Goal: Understand process/instructions

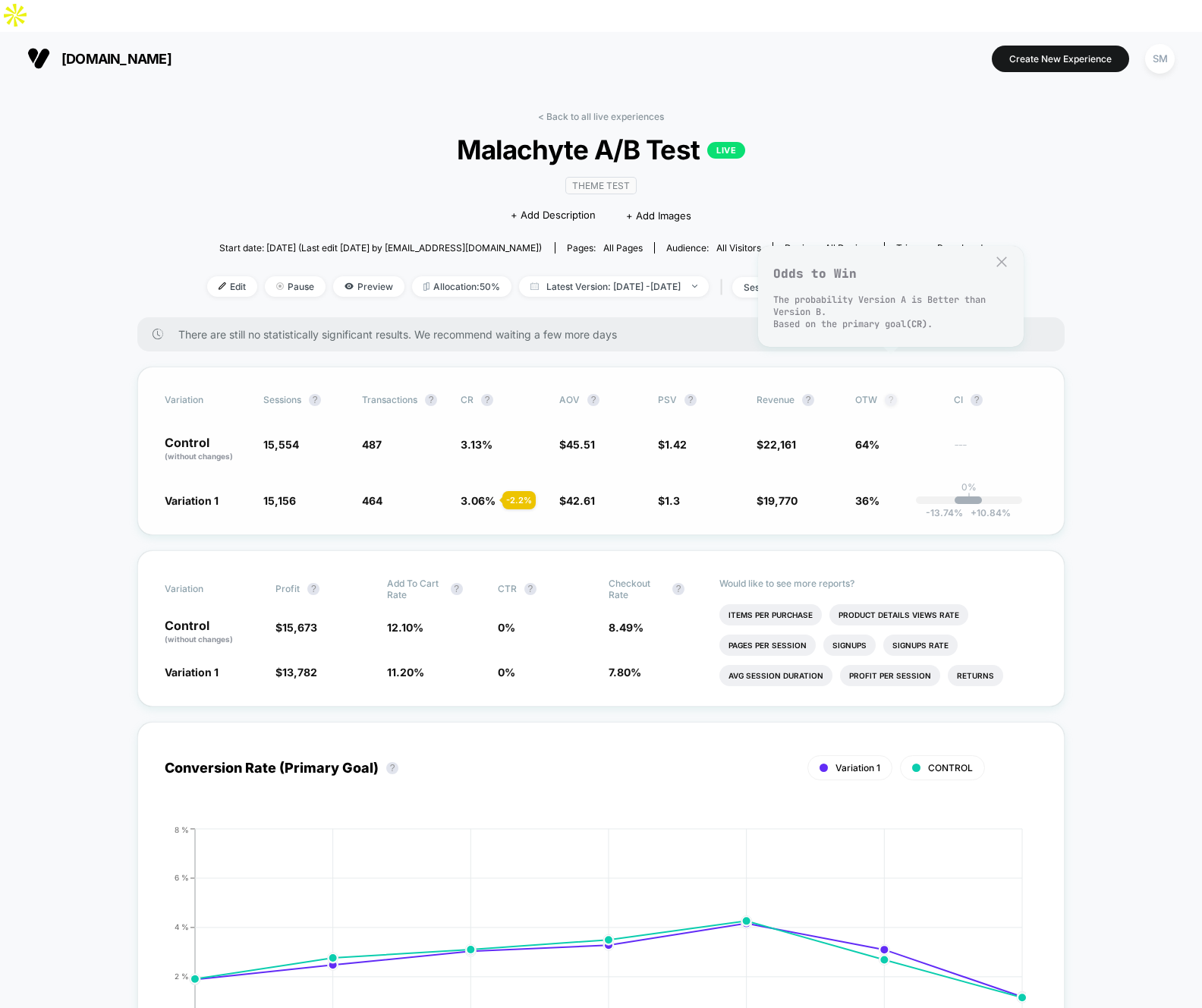
click at [890, 394] on button "?" at bounding box center [890, 400] width 12 height 12
click at [825, 277] on span "sessions" at bounding box center [783, 287] width 100 height 21
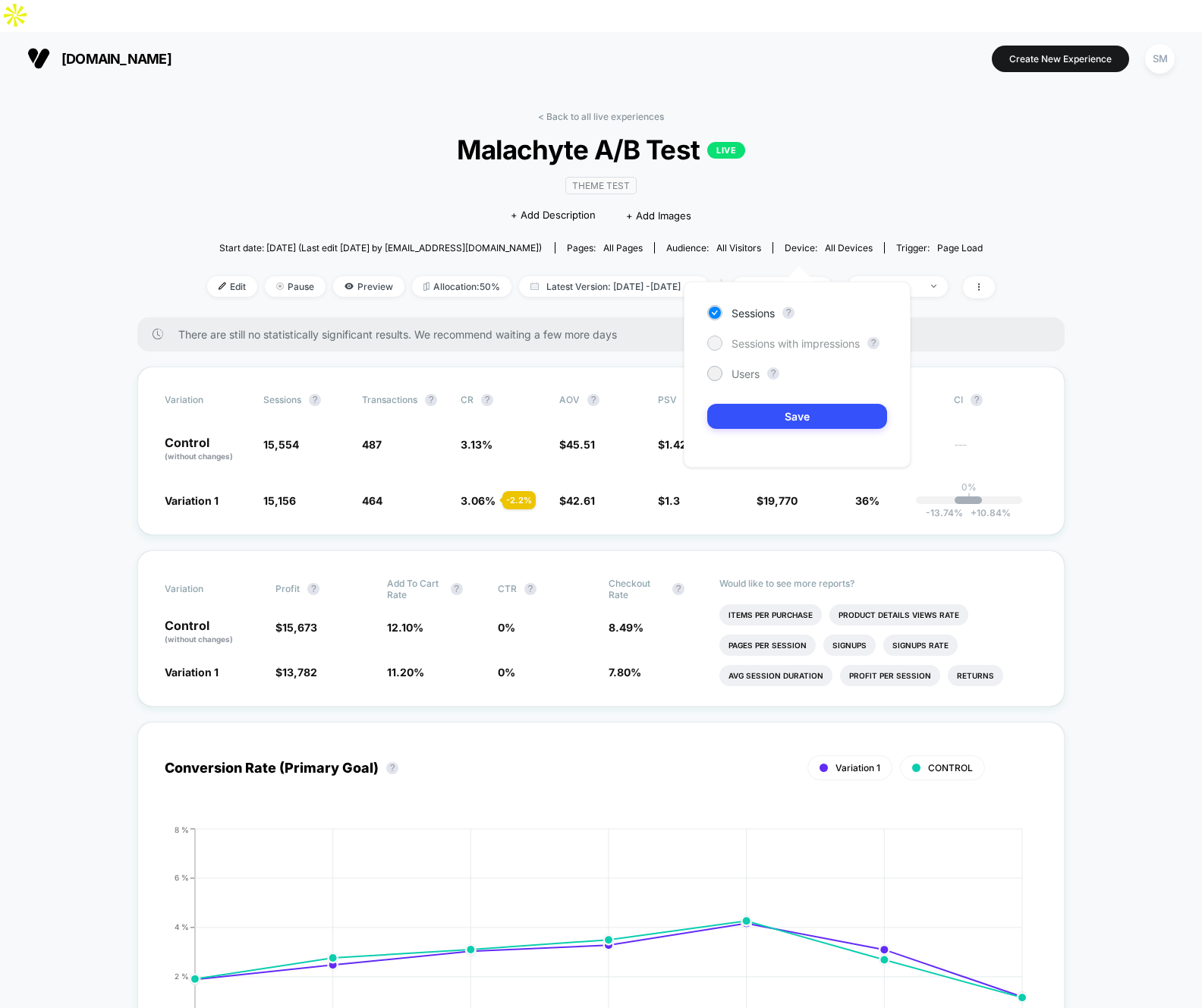
click at [719, 342] on div at bounding box center [714, 343] width 11 height 11
click at [714, 317] on div at bounding box center [714, 312] width 11 height 11
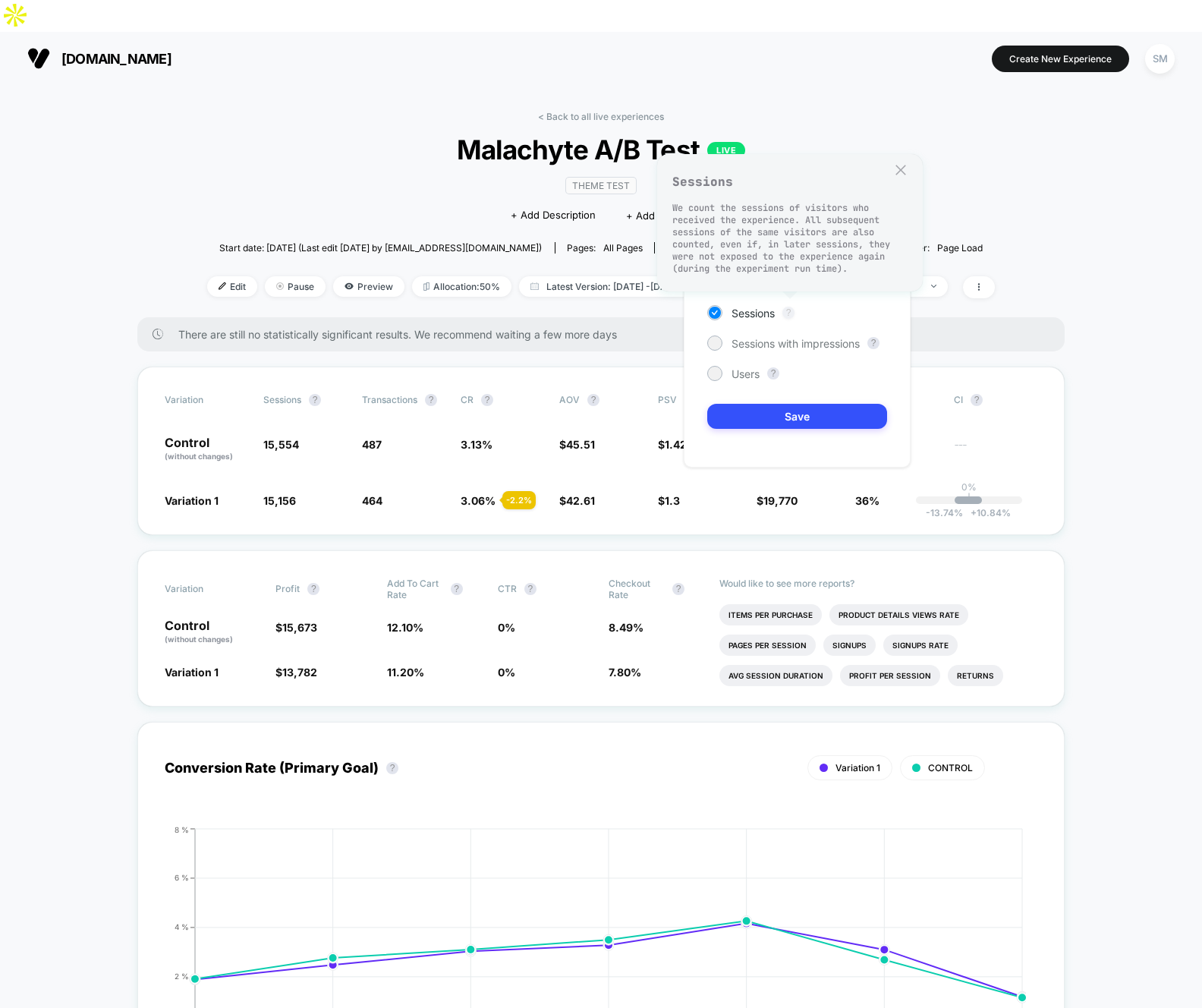
click at [786, 311] on button "?" at bounding box center [788, 312] width 12 height 12
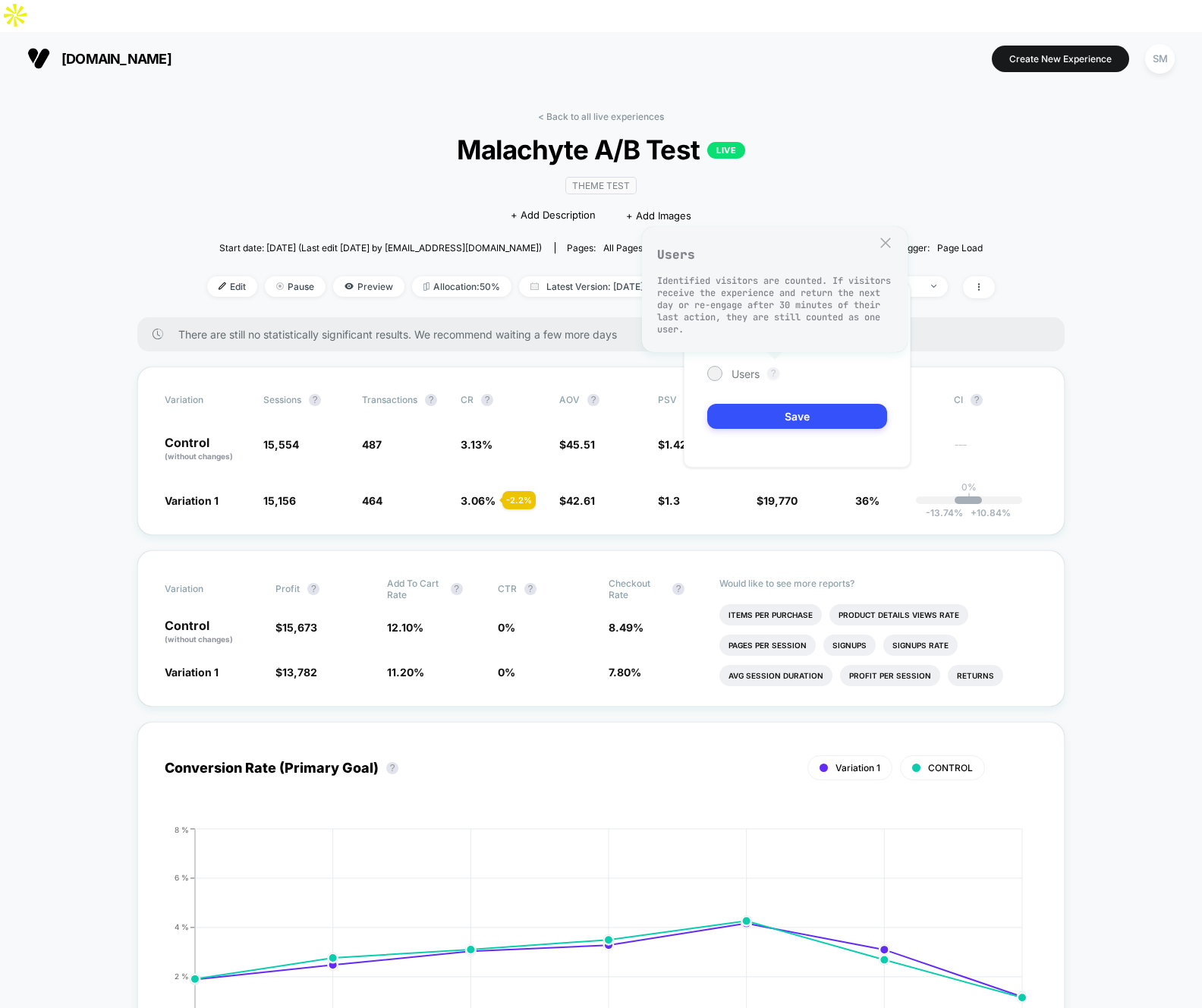
click at [775, 374] on button "?" at bounding box center [773, 373] width 12 height 12
click at [146, 441] on div "Variation Sessions ? Transactions ? CR ? AOV ? PSV ? Revenue ? OTW ? CI ? Contr…" at bounding box center [601, 450] width 928 height 169
